Goal: Information Seeking & Learning: Learn about a topic

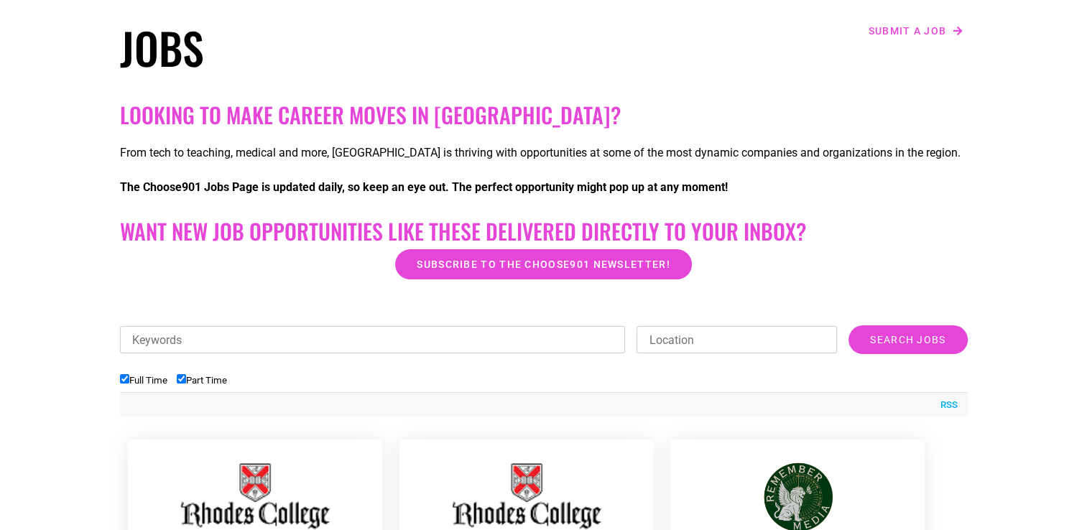
scroll to position [144, 0]
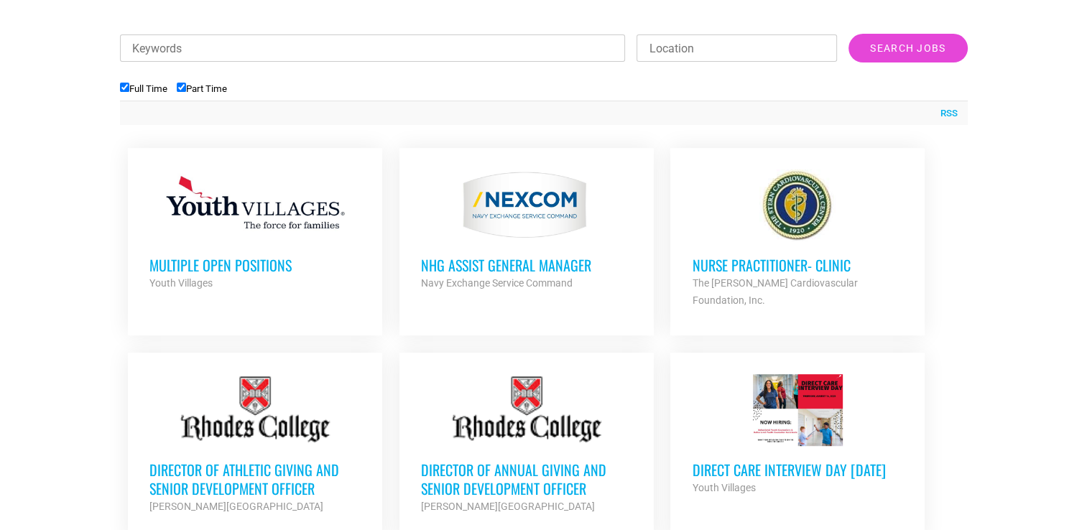
scroll to position [503, 0]
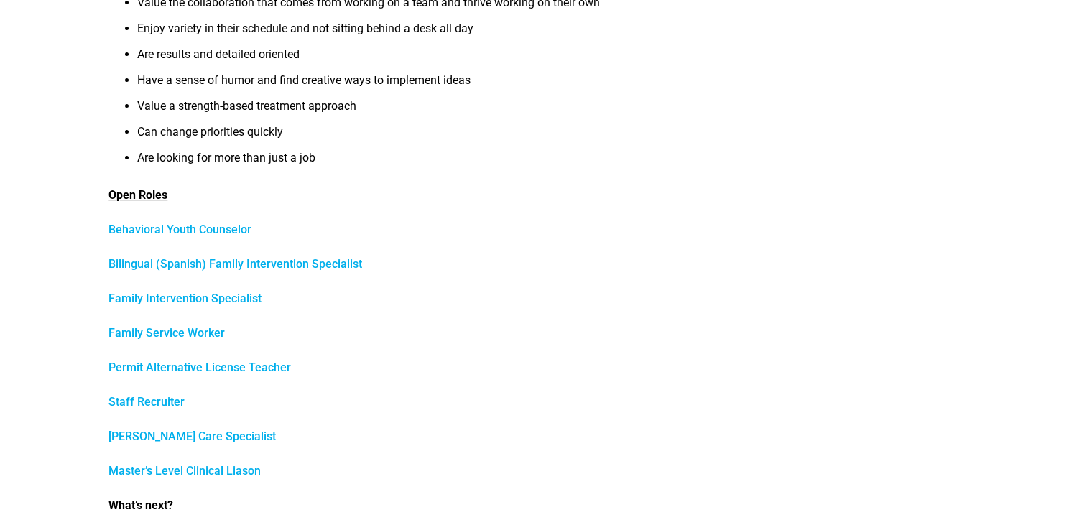
scroll to position [503, 0]
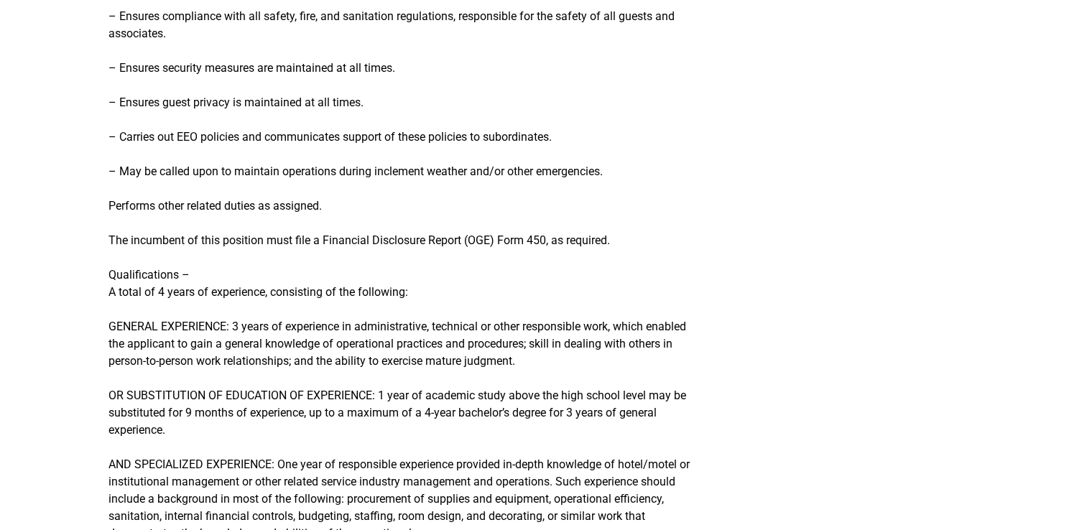
scroll to position [934, 0]
